Goal: Task Accomplishment & Management: Manage account settings

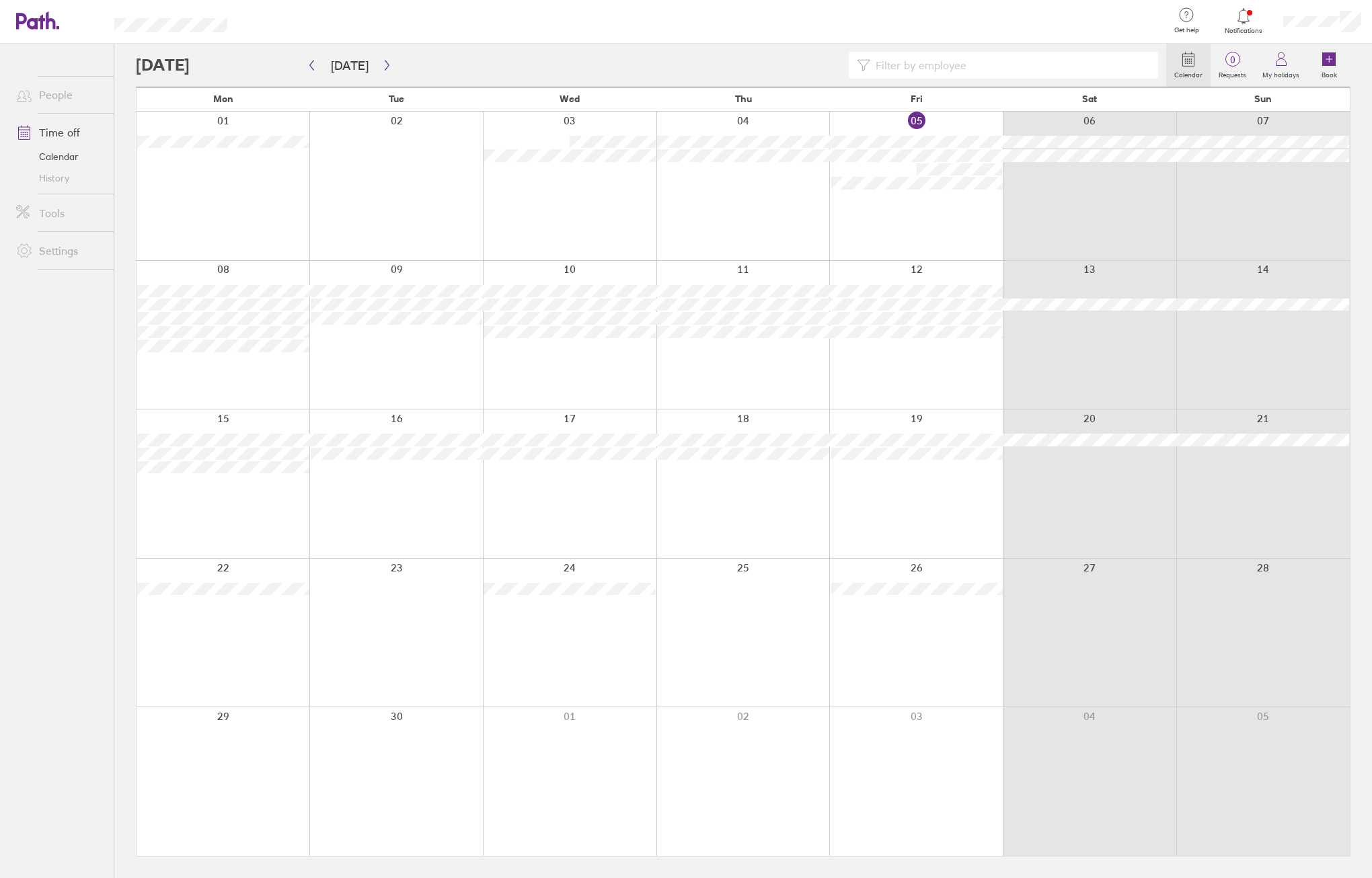
click at [392, 67] on div at bounding box center [650, 65] width 1030 height 27
click at [384, 62] on icon "button" at bounding box center [386, 66] width 4 height 10
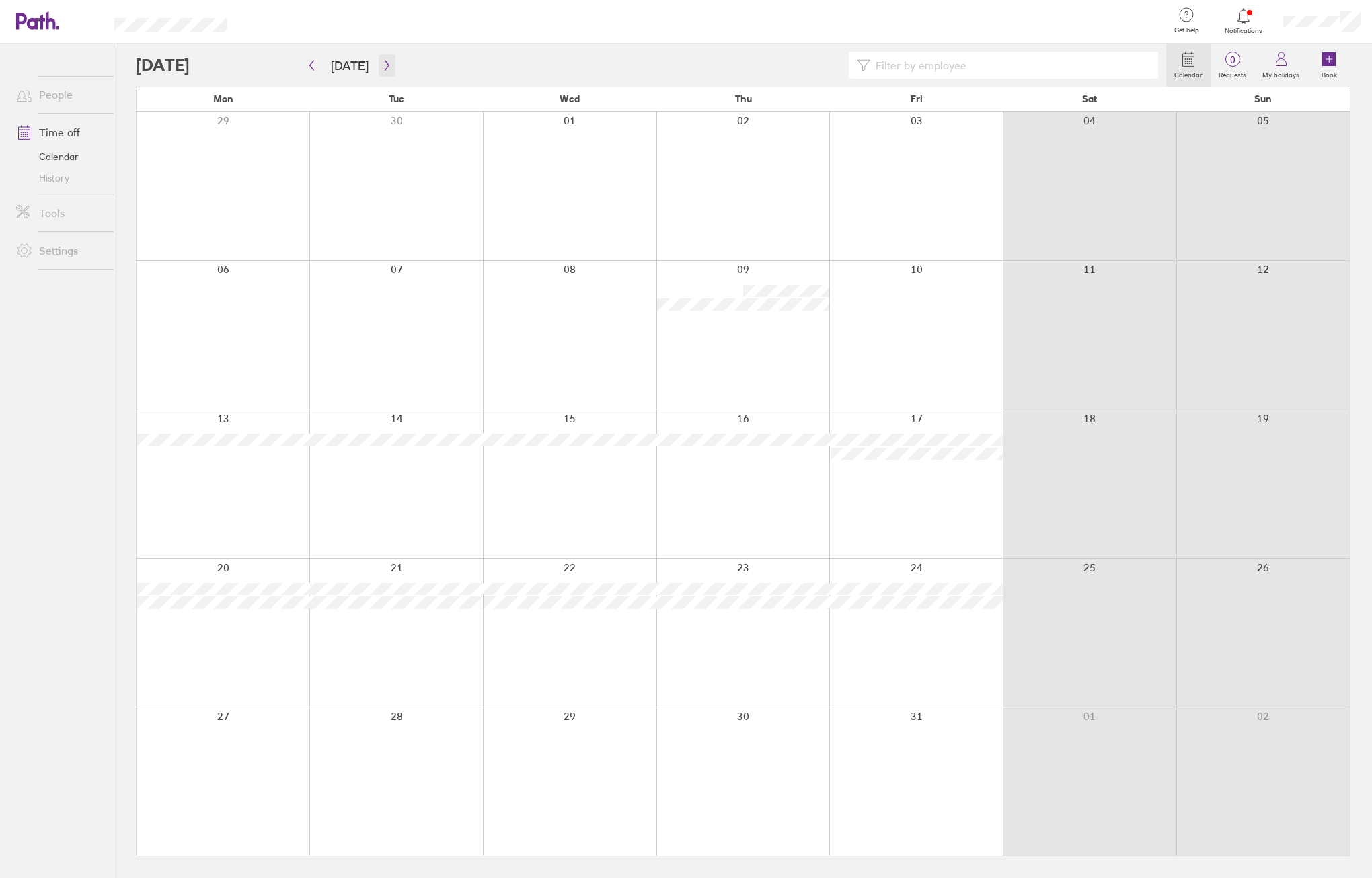
click at [384, 62] on icon "button" at bounding box center [387, 65] width 10 height 10
